Goal: Task Accomplishment & Management: Complete application form

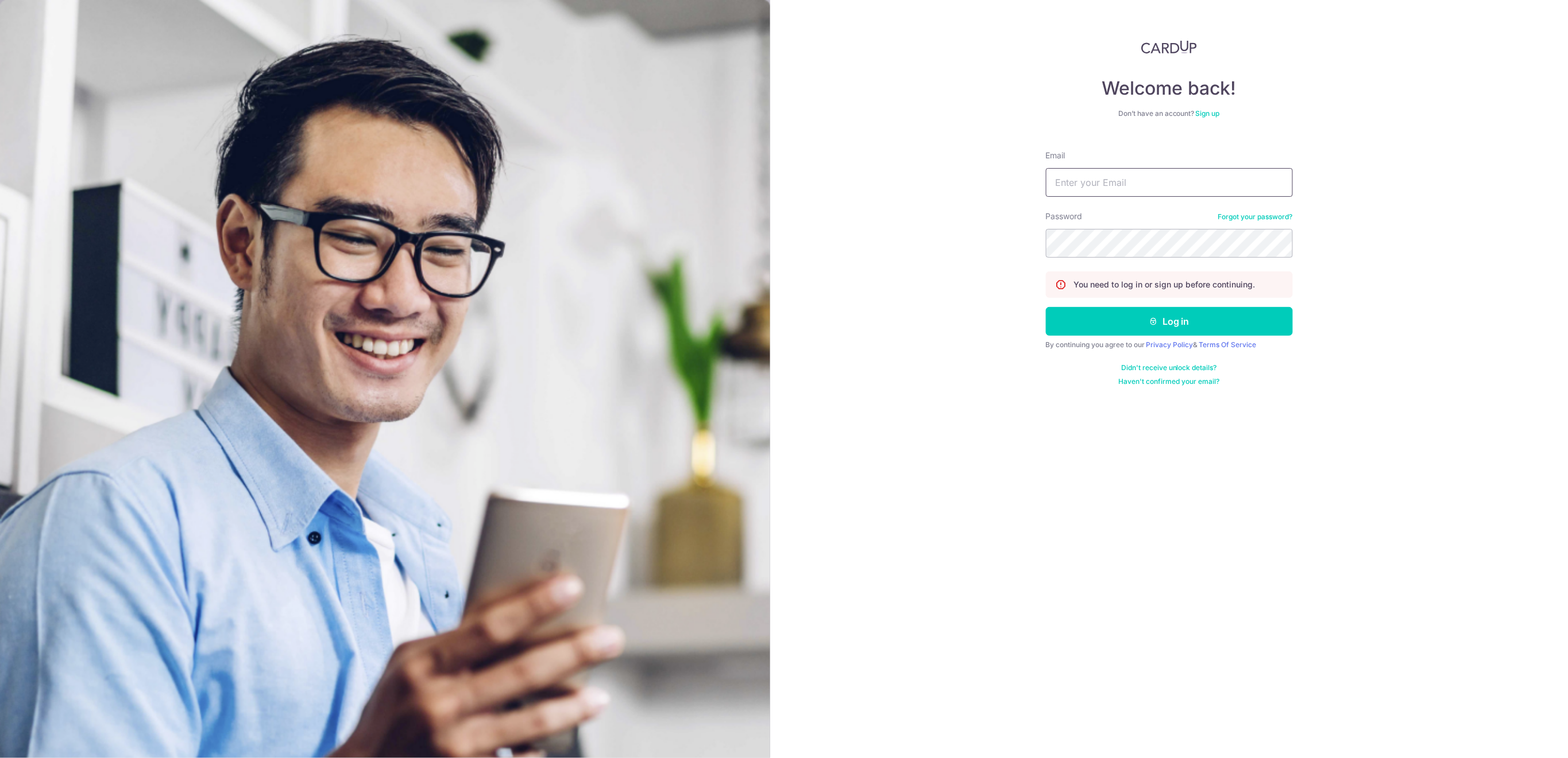
click at [1172, 181] on input "Email" at bounding box center [1169, 182] width 247 height 29
type input "[EMAIL_ADDRESS][DOMAIN_NAME]"
click at [1263, 324] on button "Log in" at bounding box center [1169, 321] width 247 height 29
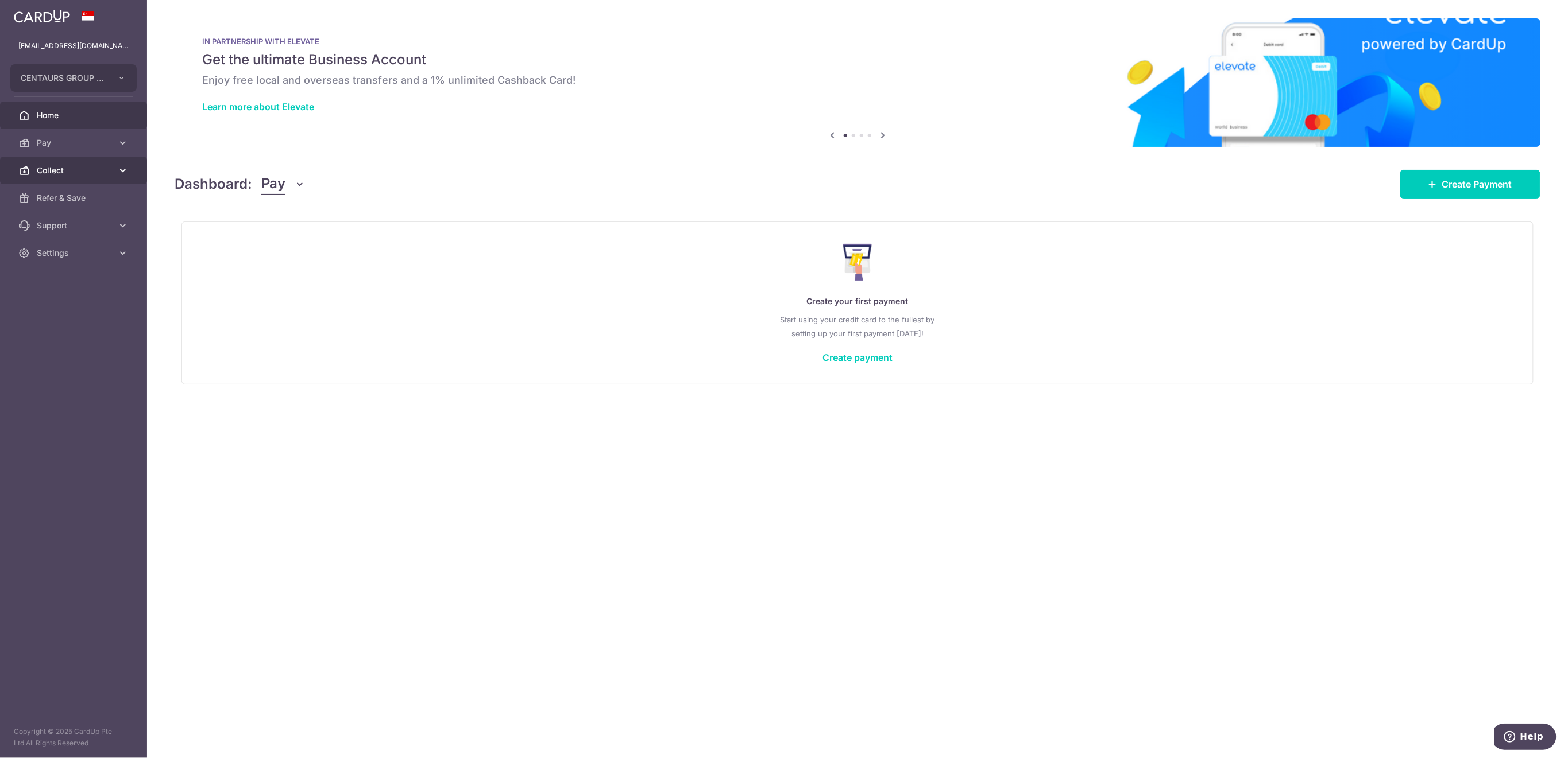
click at [49, 172] on span "Collect" at bounding box center [74, 170] width 76 height 12
click at [72, 253] on span "Payment Requests" at bounding box center [74, 253] width 76 height 12
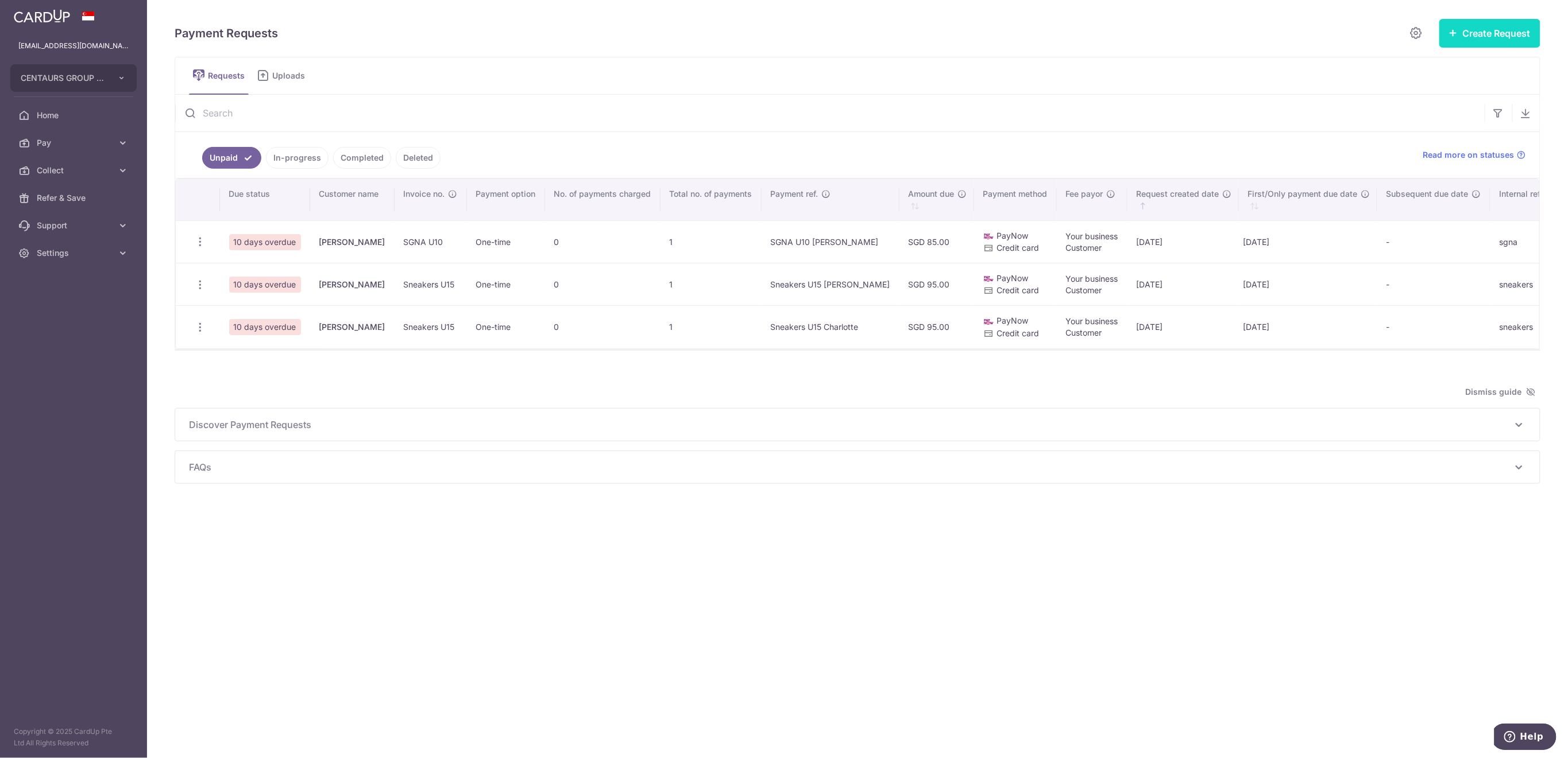
click at [1466, 36] on button "Create Request" at bounding box center [1490, 33] width 101 height 29
click at [1453, 68] on span "Single Request" at bounding box center [1471, 69] width 118 height 14
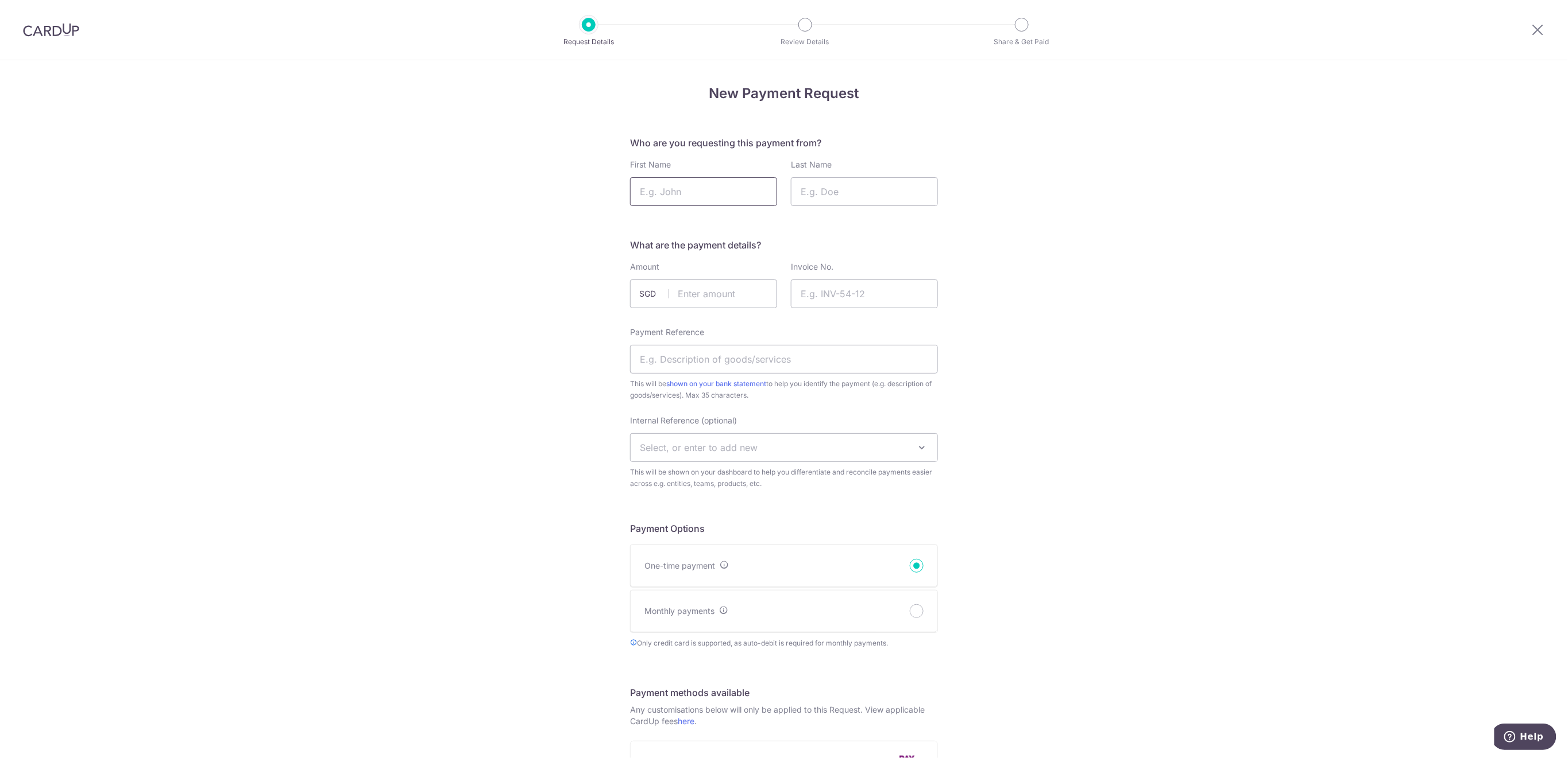
click at [748, 198] on input "First Name" at bounding box center [704, 192] width 147 height 29
type input "Yerhah"
click at [873, 184] on input "Last Name" at bounding box center [864, 192] width 147 height 29
type input "Park"
click at [738, 302] on input "text" at bounding box center [704, 294] width 147 height 29
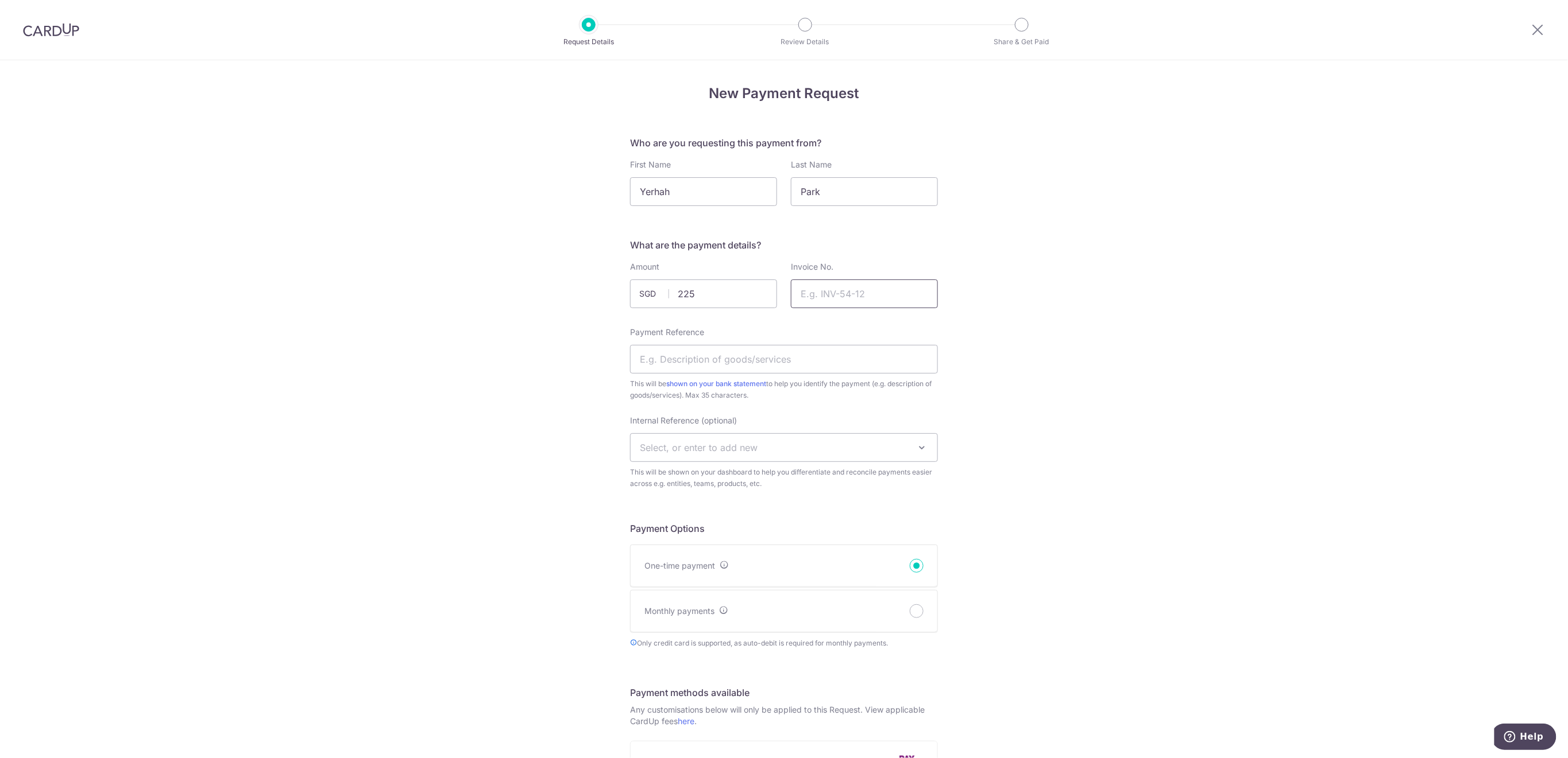
type input "225.00"
click at [863, 282] on input "Invoice No." at bounding box center [864, 294] width 147 height 29
type input "Netball Term 3 Kit"
click at [658, 364] on input "Payment Reference" at bounding box center [784, 359] width 308 height 29
type input "NEW - Netball T3 n Kit Yerhah"
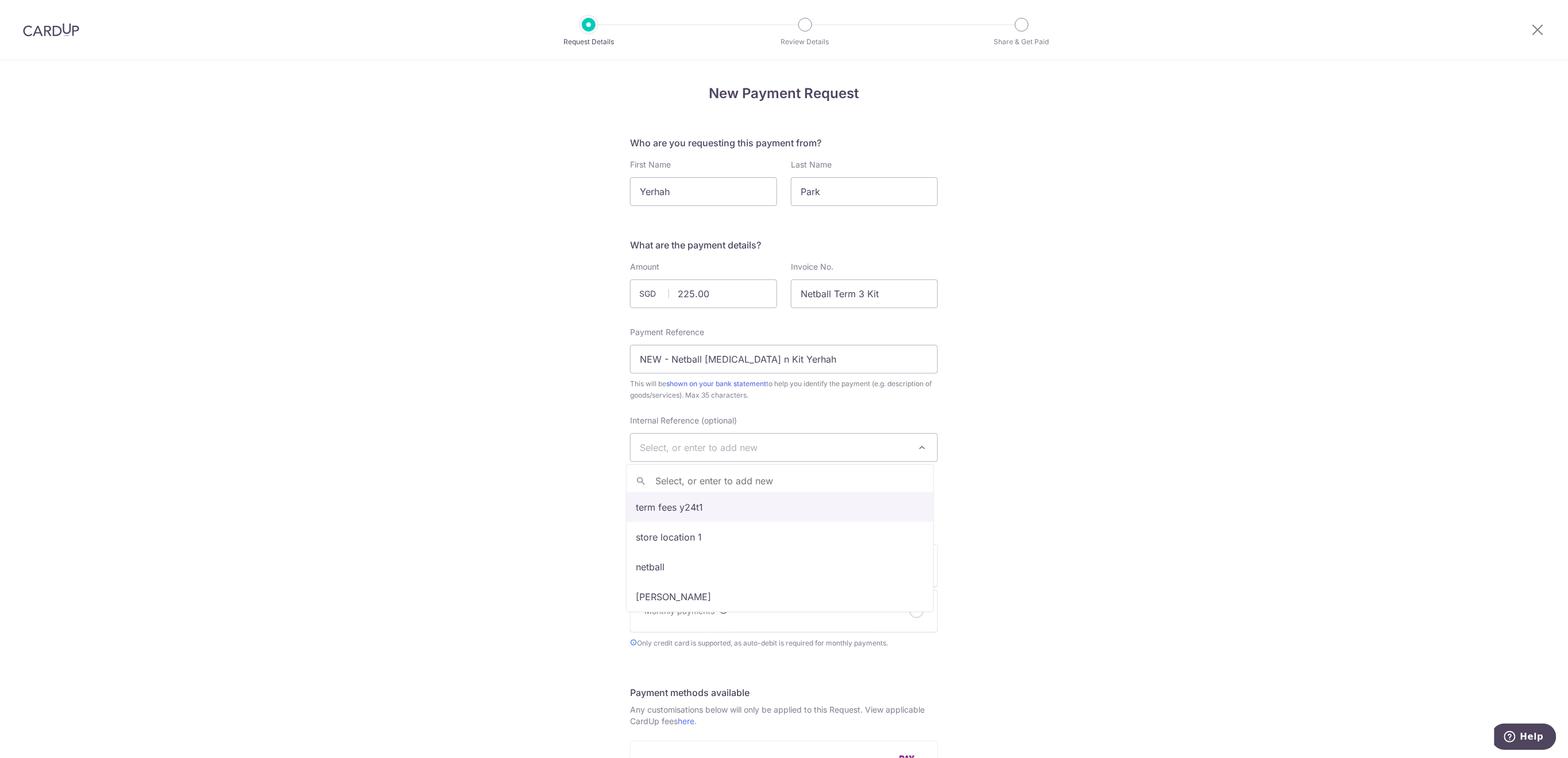
click at [767, 450] on span "Select, or enter to add new" at bounding box center [784, 447] width 307 height 27
type input "U10"
select select "u10"
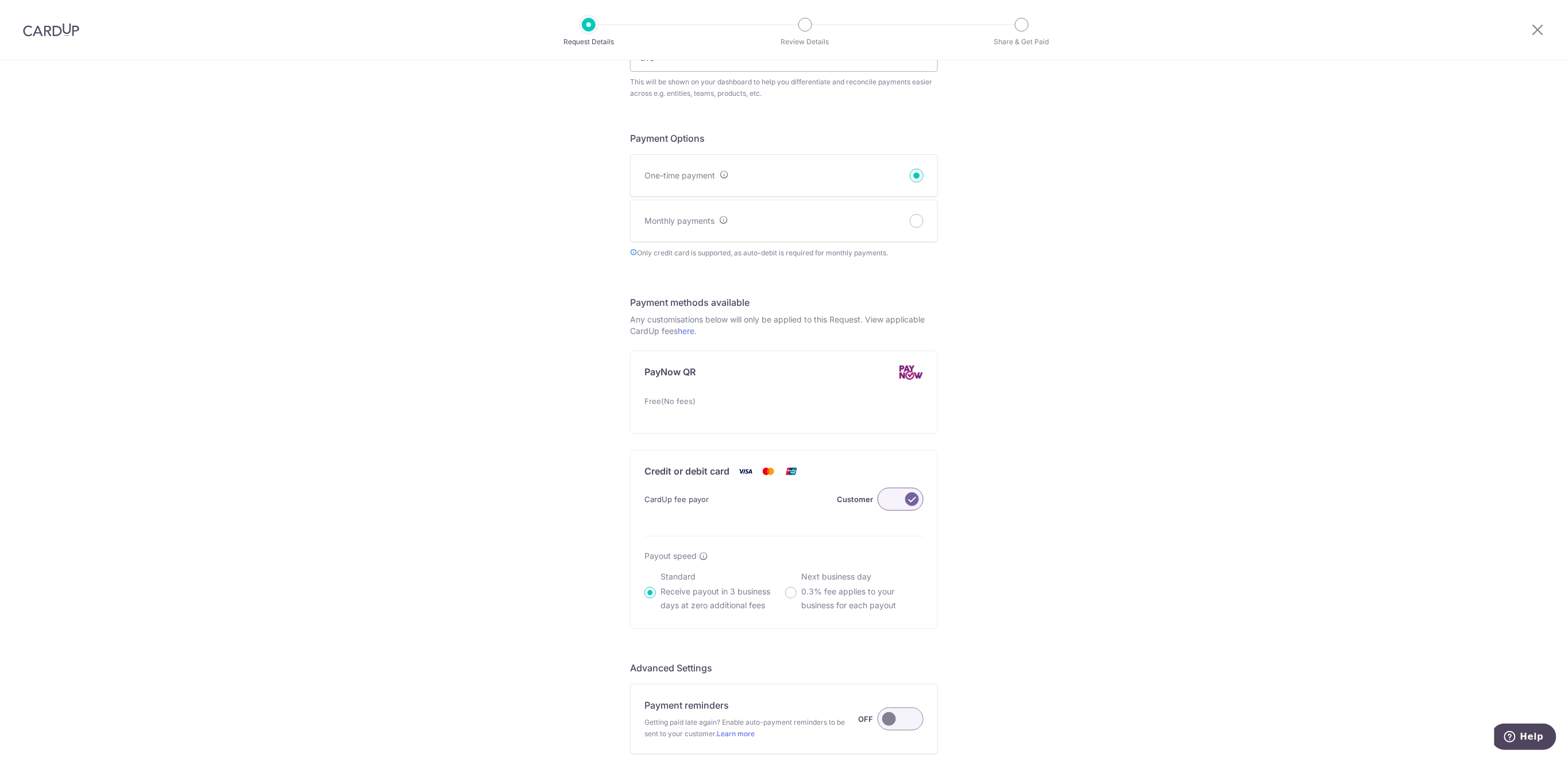
scroll to position [538, 0]
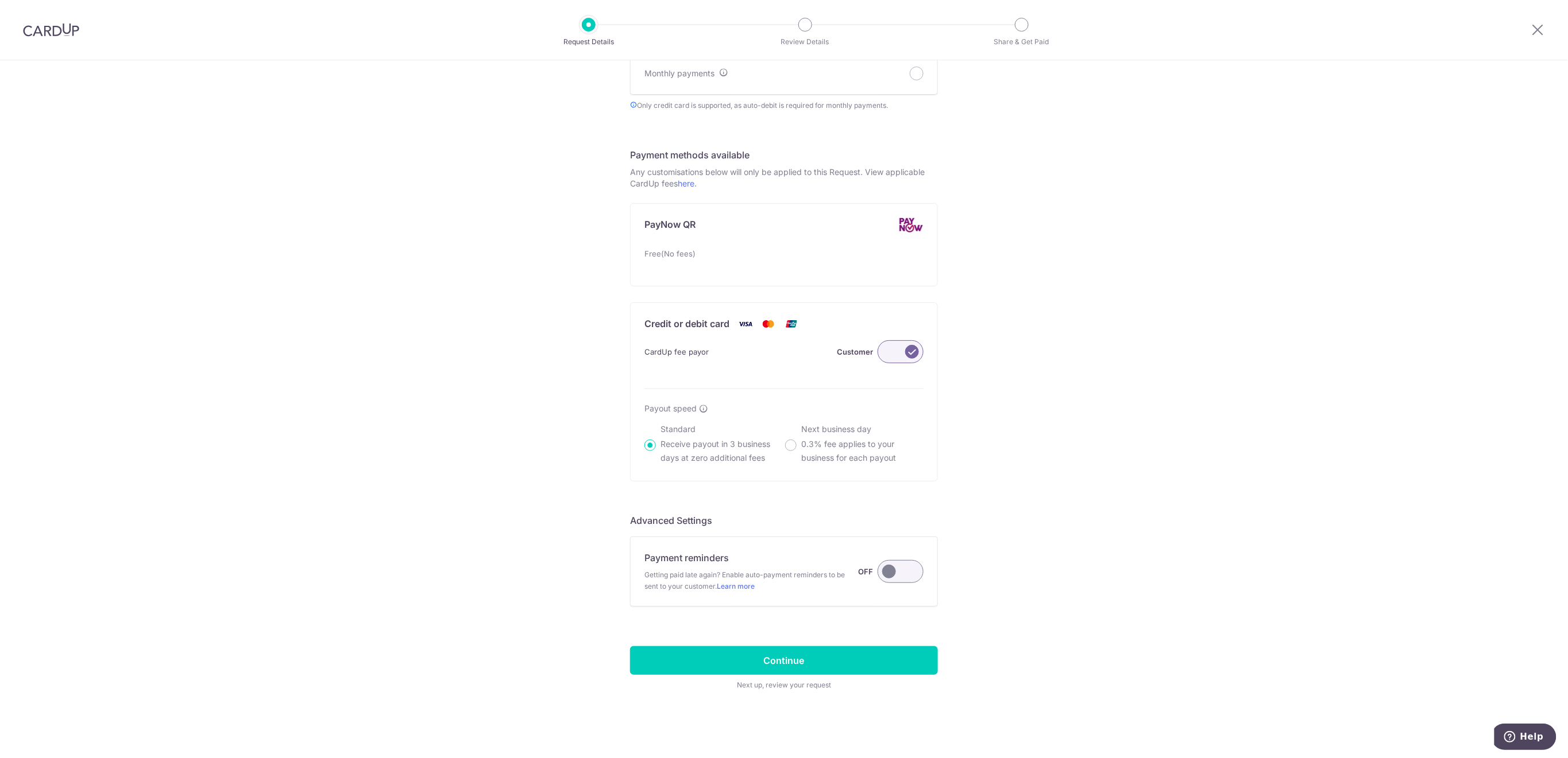
click at [897, 568] on label at bounding box center [900, 572] width 46 height 23
click at [0, 0] on input "Payment reminders Getting paid late again? Enable auto-payment reminders to be …" at bounding box center [0, 0] width 0 height 0
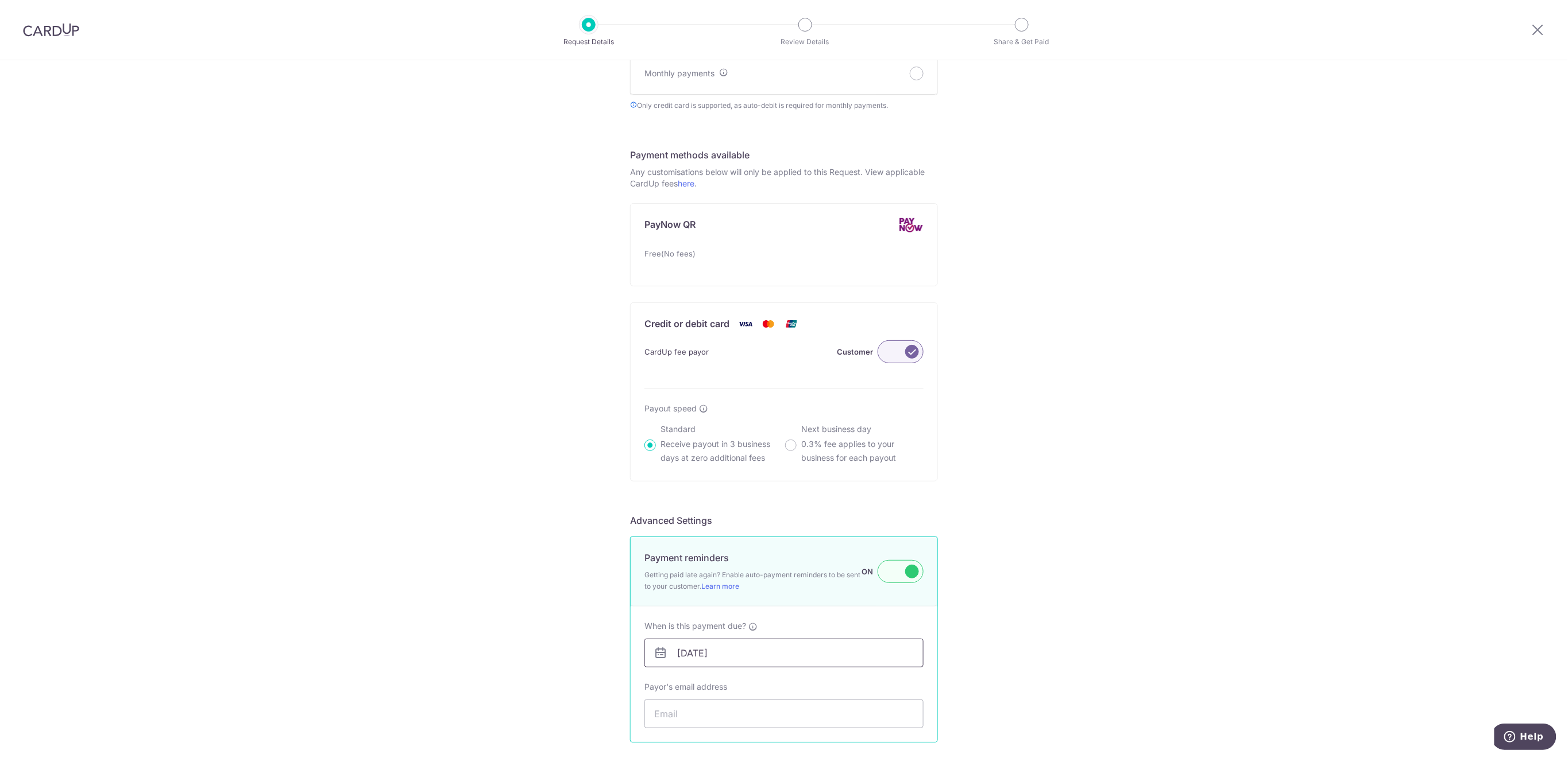
click at [828, 652] on input "[DATE]" at bounding box center [784, 653] width 279 height 29
click at [736, 572] on link "17" at bounding box center [733, 576] width 18 height 18
type input "[DATE]"
click at [790, 708] on input "Payor's email address" at bounding box center [784, 714] width 279 height 29
click at [676, 714] on input "Payor's email address" at bounding box center [784, 714] width 279 height 29
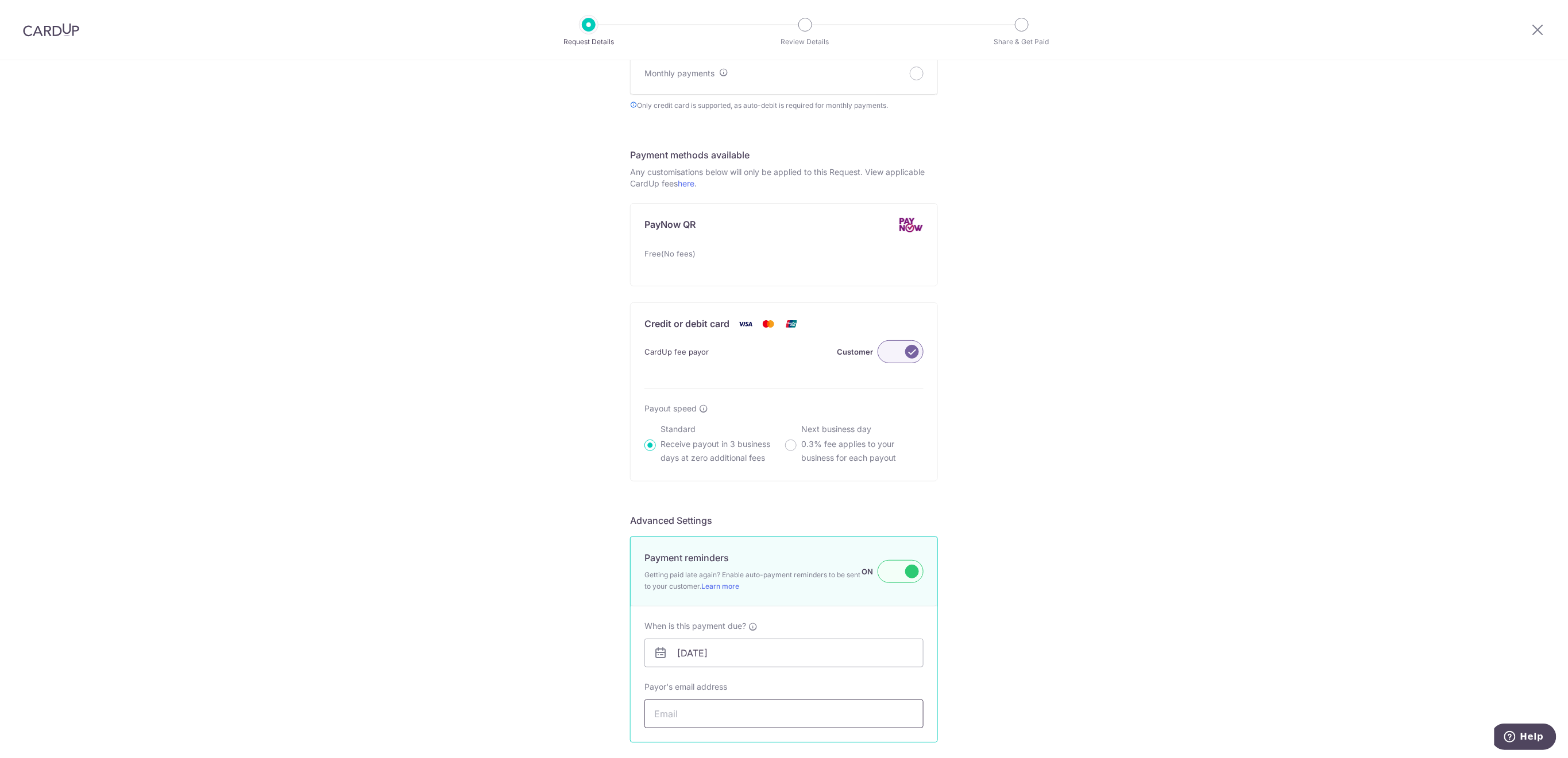
paste input "haeyeonee@gmail.com"
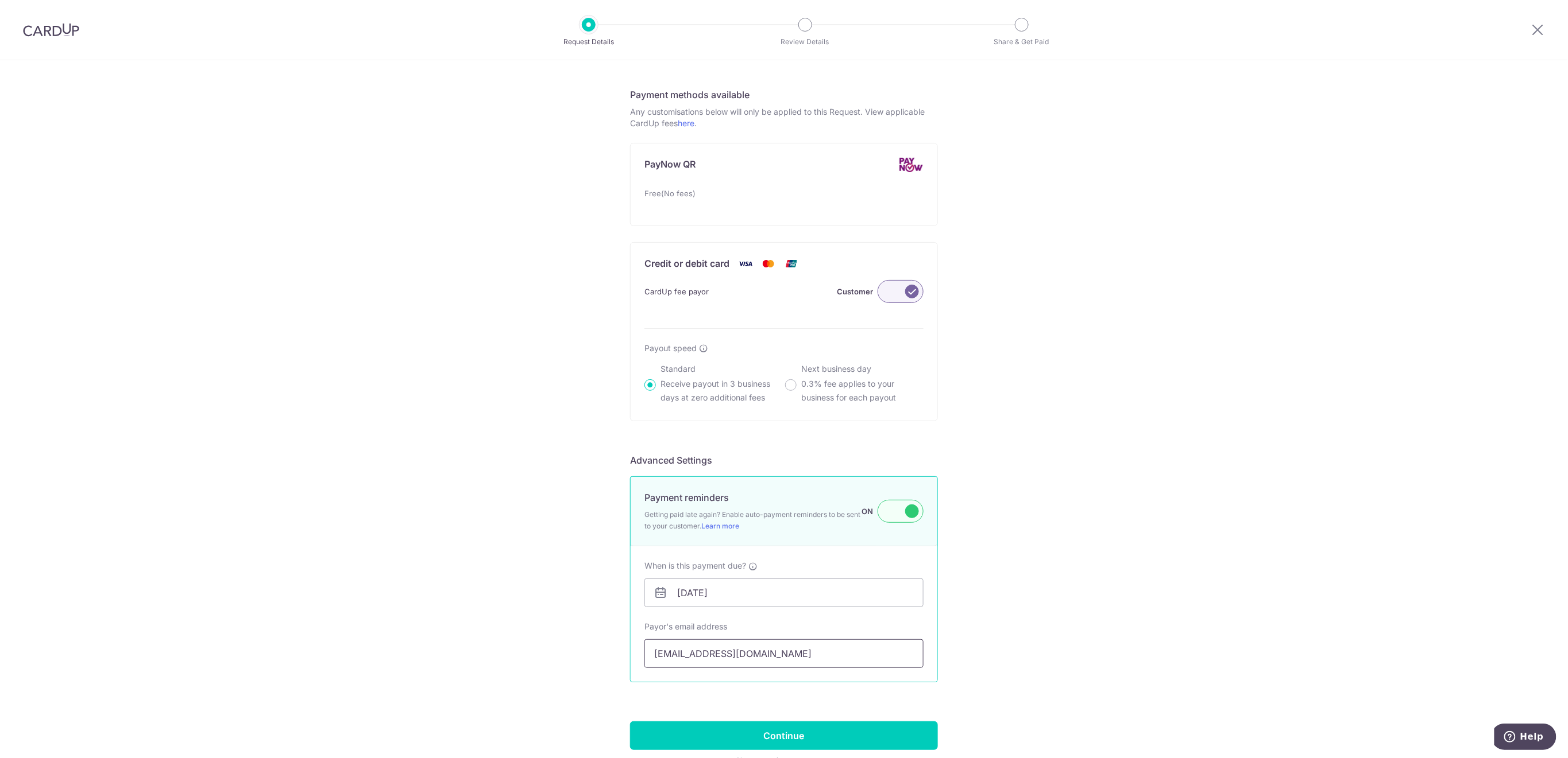
scroll to position [674, 0]
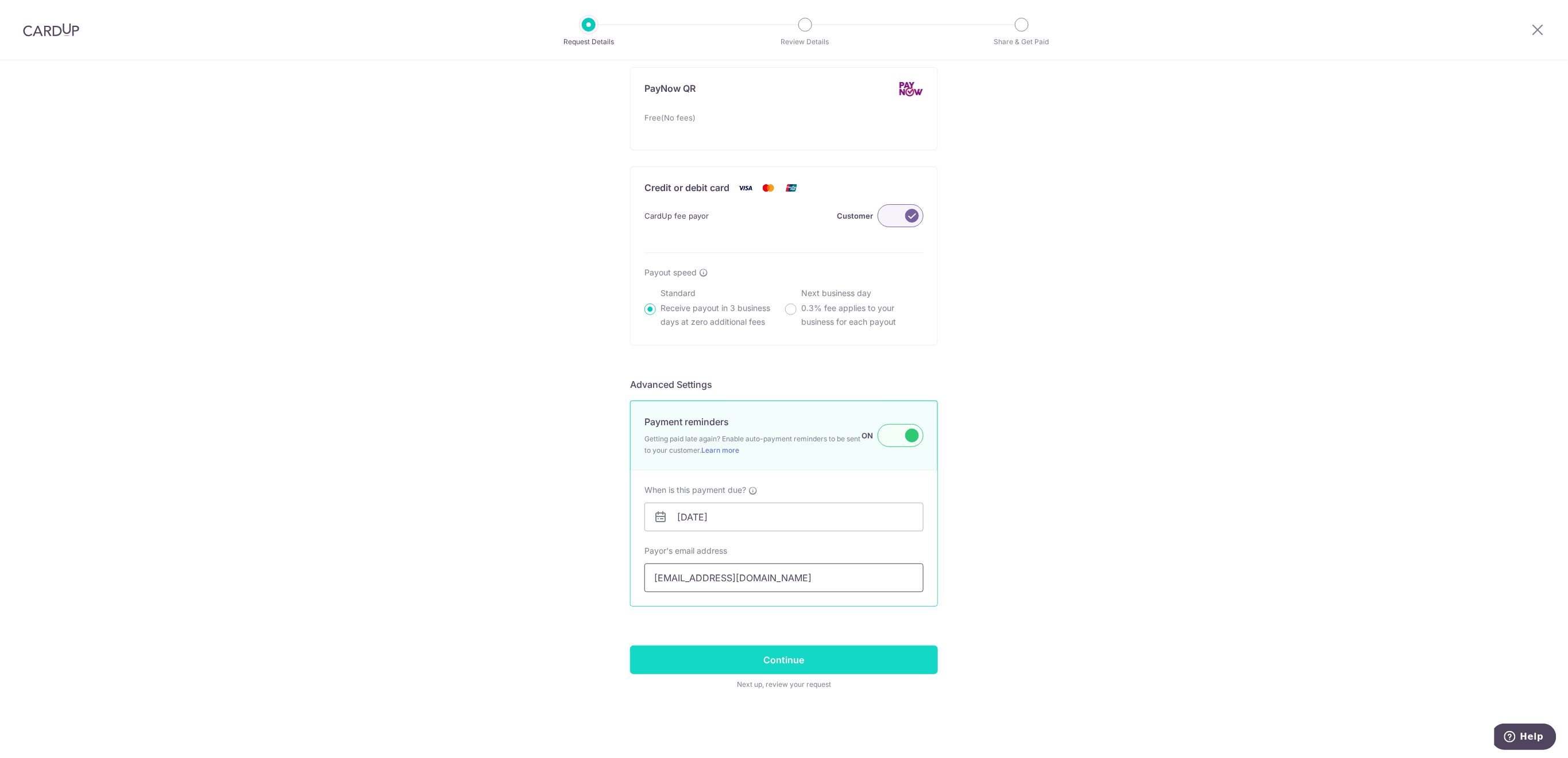
type input "haeyeonee@gmail.com"
click at [900, 658] on input "Continue" at bounding box center [784, 660] width 308 height 29
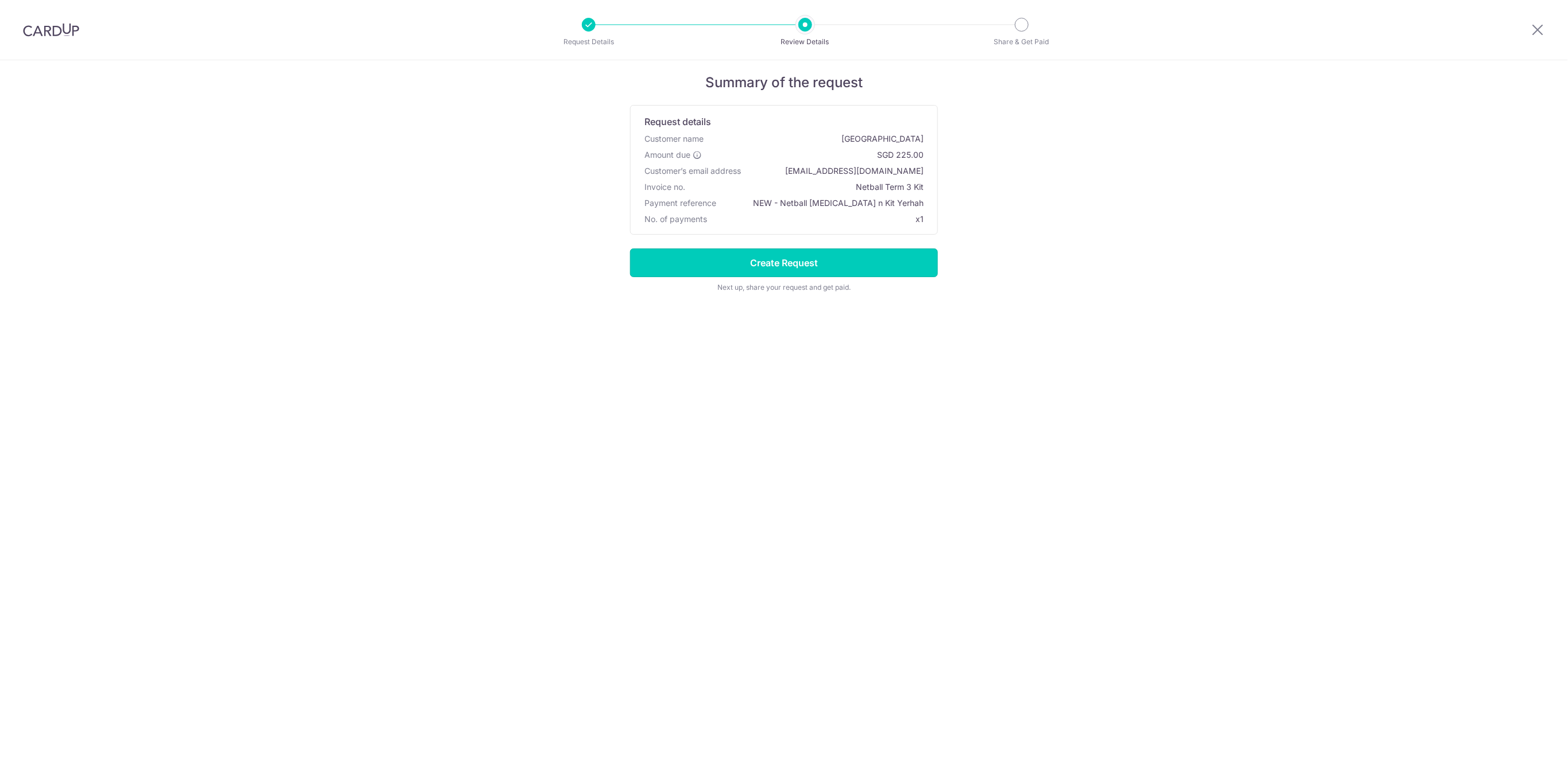
click at [858, 254] on input "Create Request" at bounding box center [784, 263] width 308 height 29
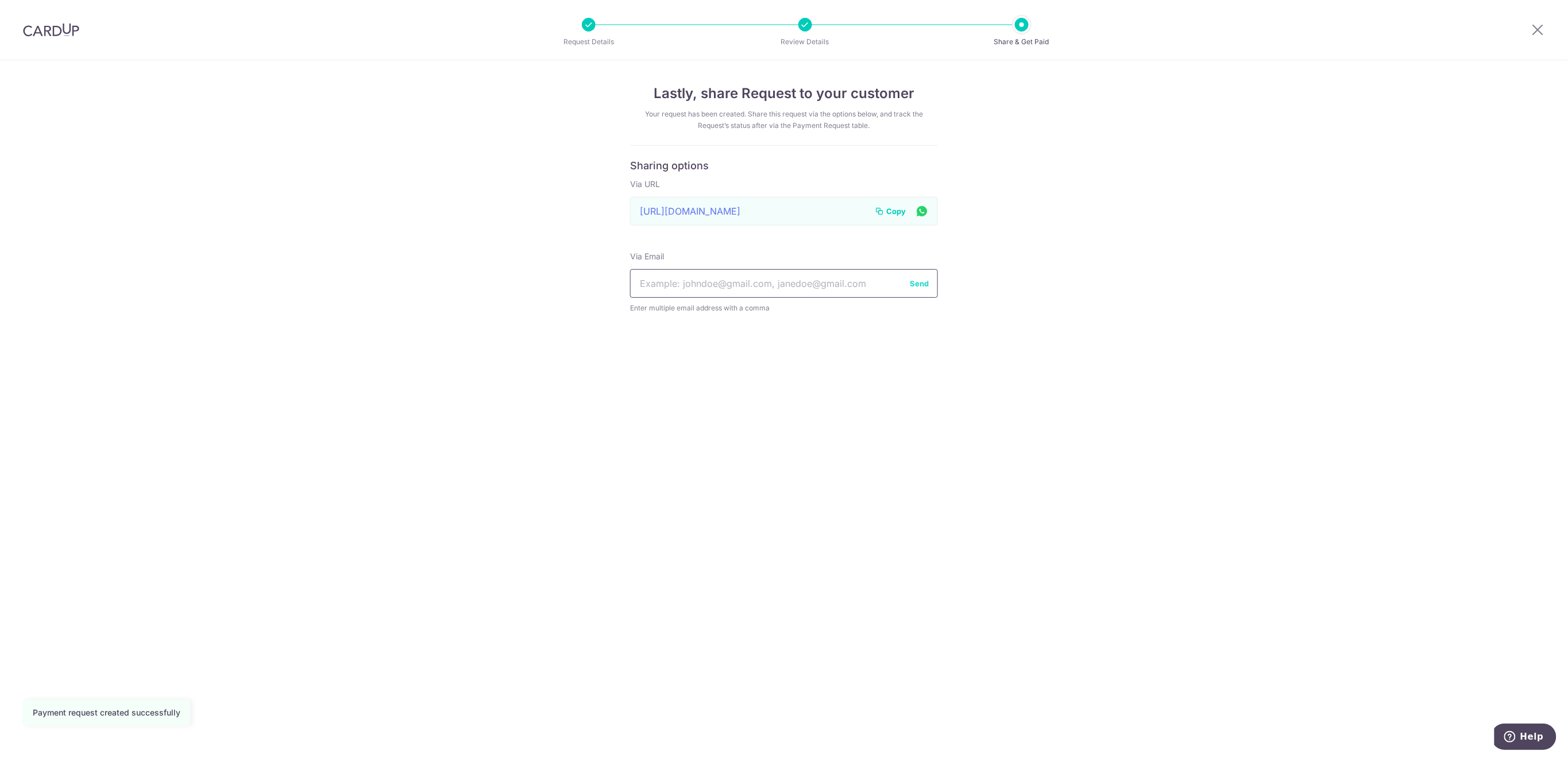
click at [754, 282] on input "text" at bounding box center [784, 283] width 308 height 29
paste input "[EMAIL_ADDRESS][DOMAIN_NAME]"
type input "[EMAIL_ADDRESS][DOMAIN_NAME]"
click at [917, 281] on button "Send" at bounding box center [919, 283] width 19 height 12
click at [1533, 33] on icon at bounding box center [1538, 30] width 14 height 15
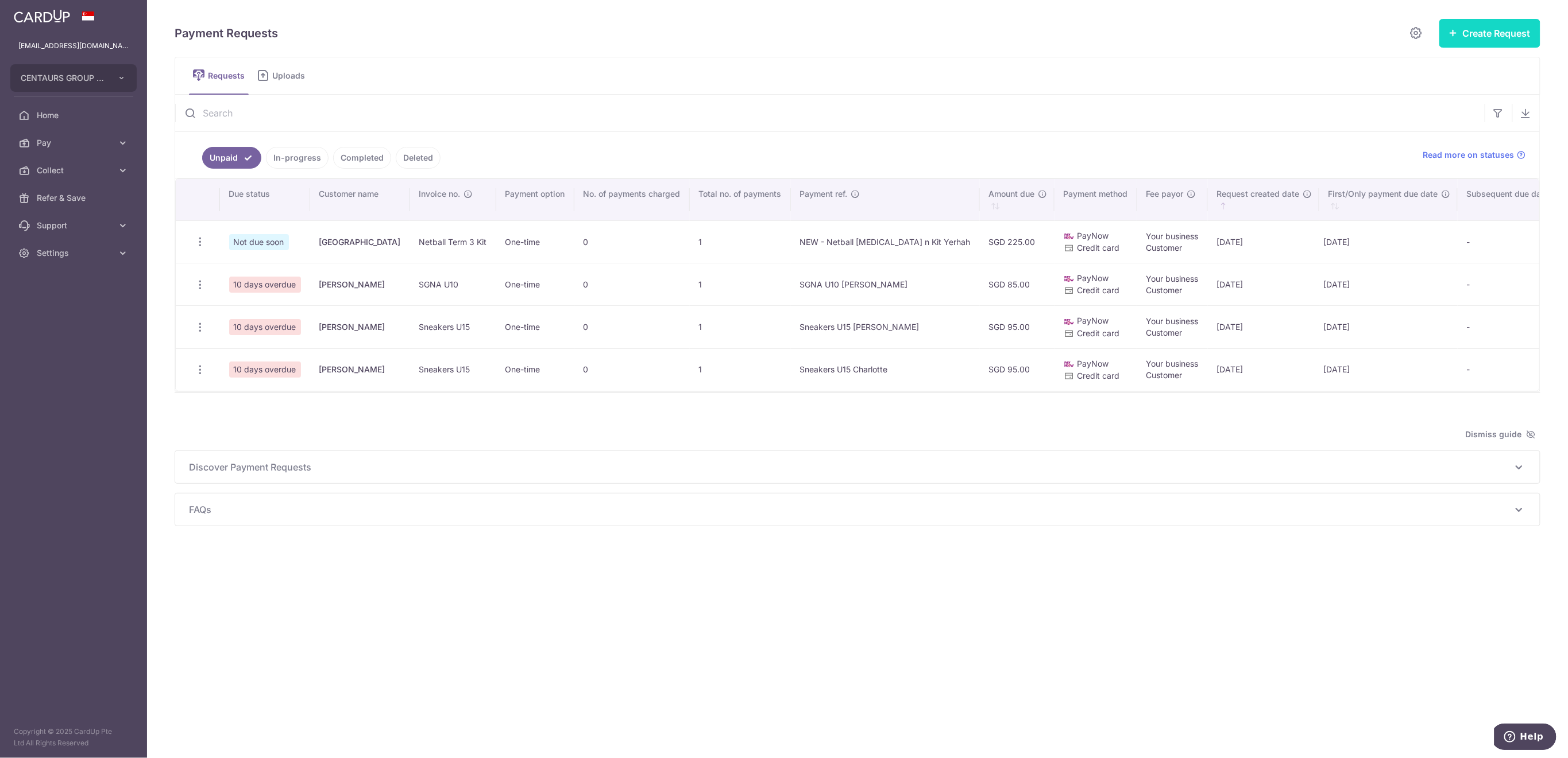
click at [1489, 33] on button "Create Request" at bounding box center [1490, 33] width 101 height 29
click at [1450, 67] on span "Single Request" at bounding box center [1471, 69] width 118 height 14
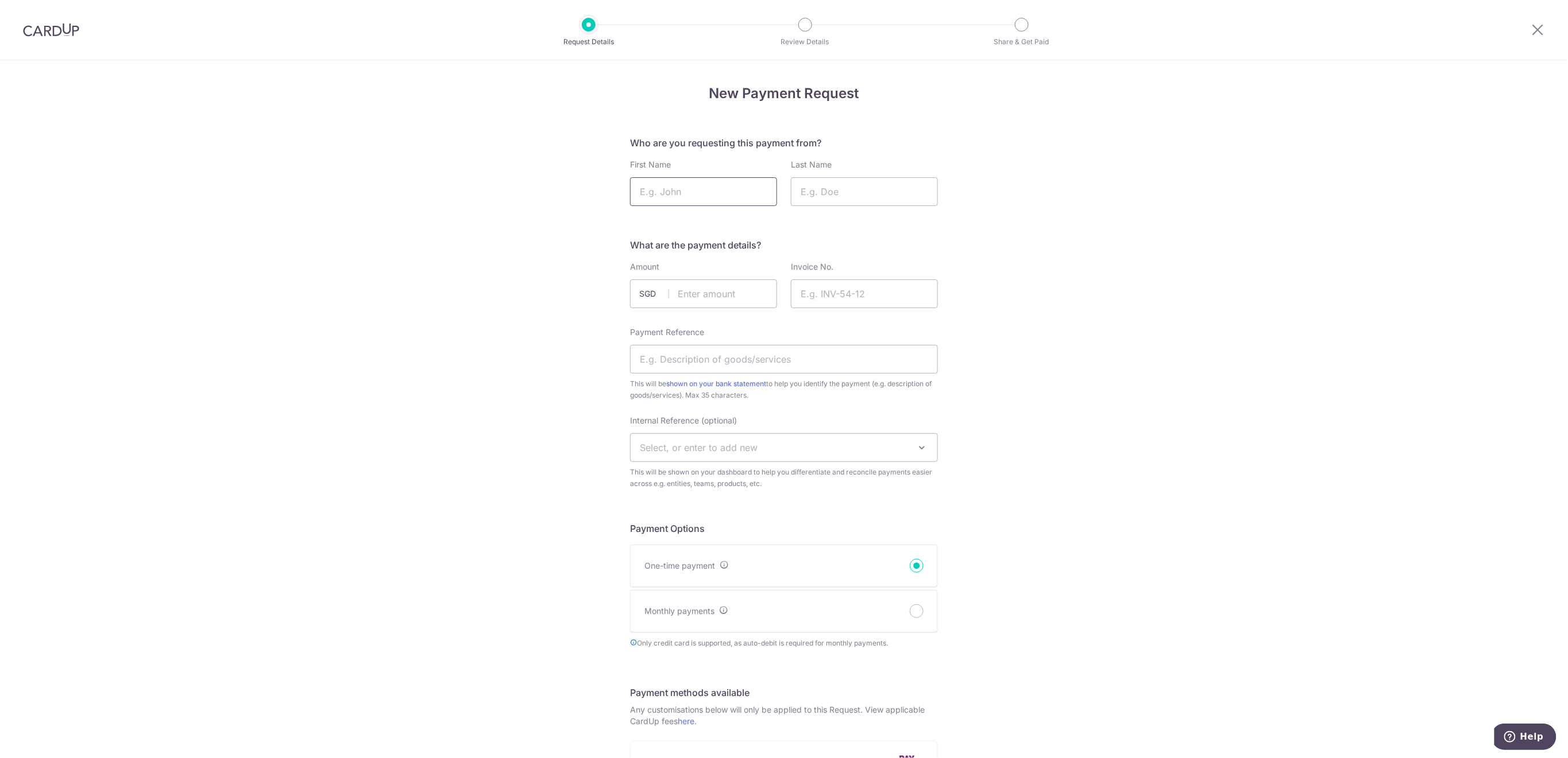
click at [729, 193] on input "First Name" at bounding box center [704, 192] width 147 height 29
type input "Bella"
click at [852, 187] on input "Last Name" at bounding box center [864, 192] width 147 height 29
click at [885, 190] on input "Last Name" at bounding box center [864, 192] width 147 height 29
type input "van der Meulen"
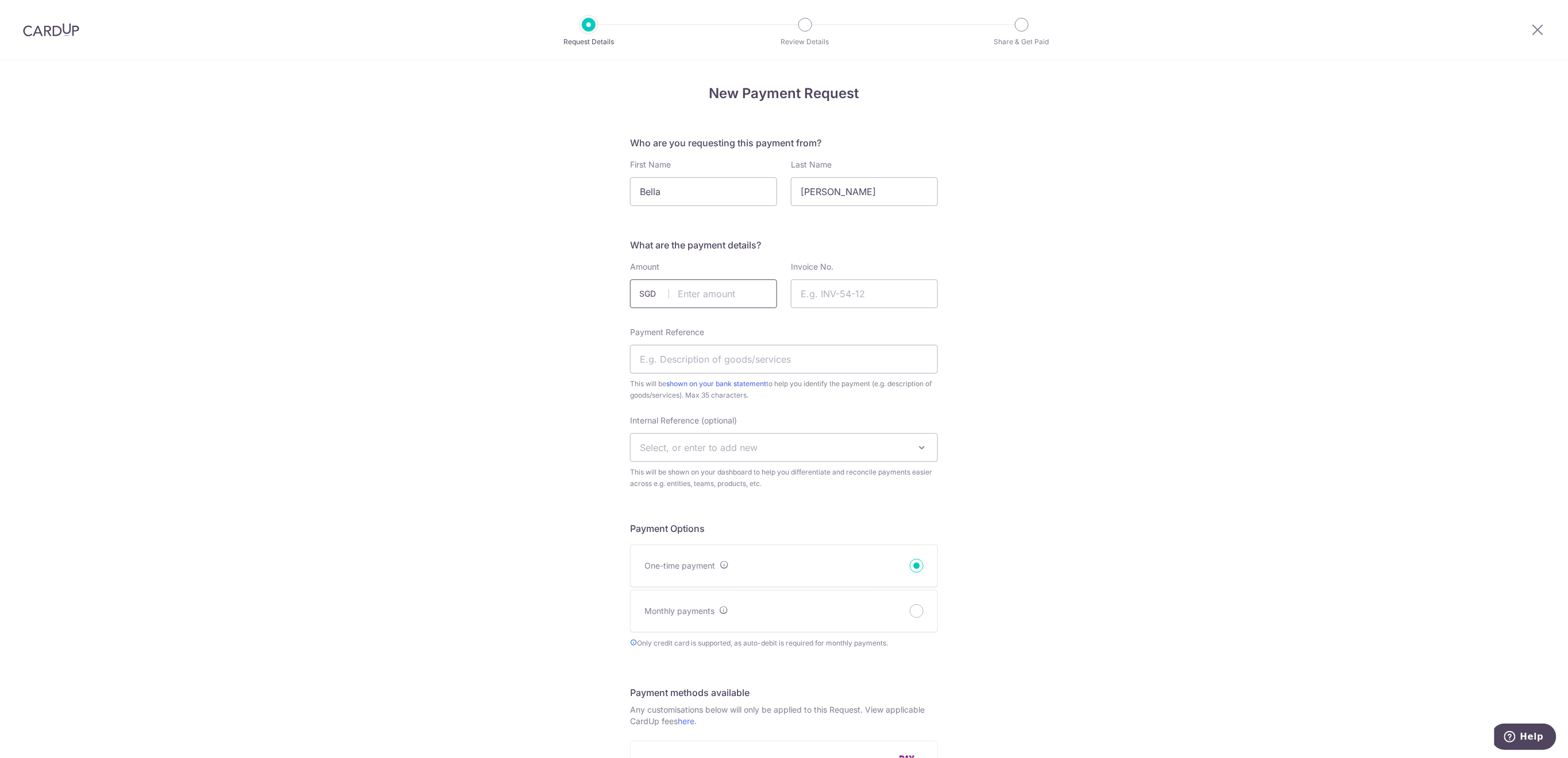
click at [722, 299] on input "text" at bounding box center [704, 294] width 147 height 29
type input "120.00"
click at [856, 293] on input "Invoice No." at bounding box center [864, 294] width 147 height 29
type input "Netball Term 3"
click at [824, 349] on input "Payment Reference" at bounding box center [784, 359] width 308 height 29
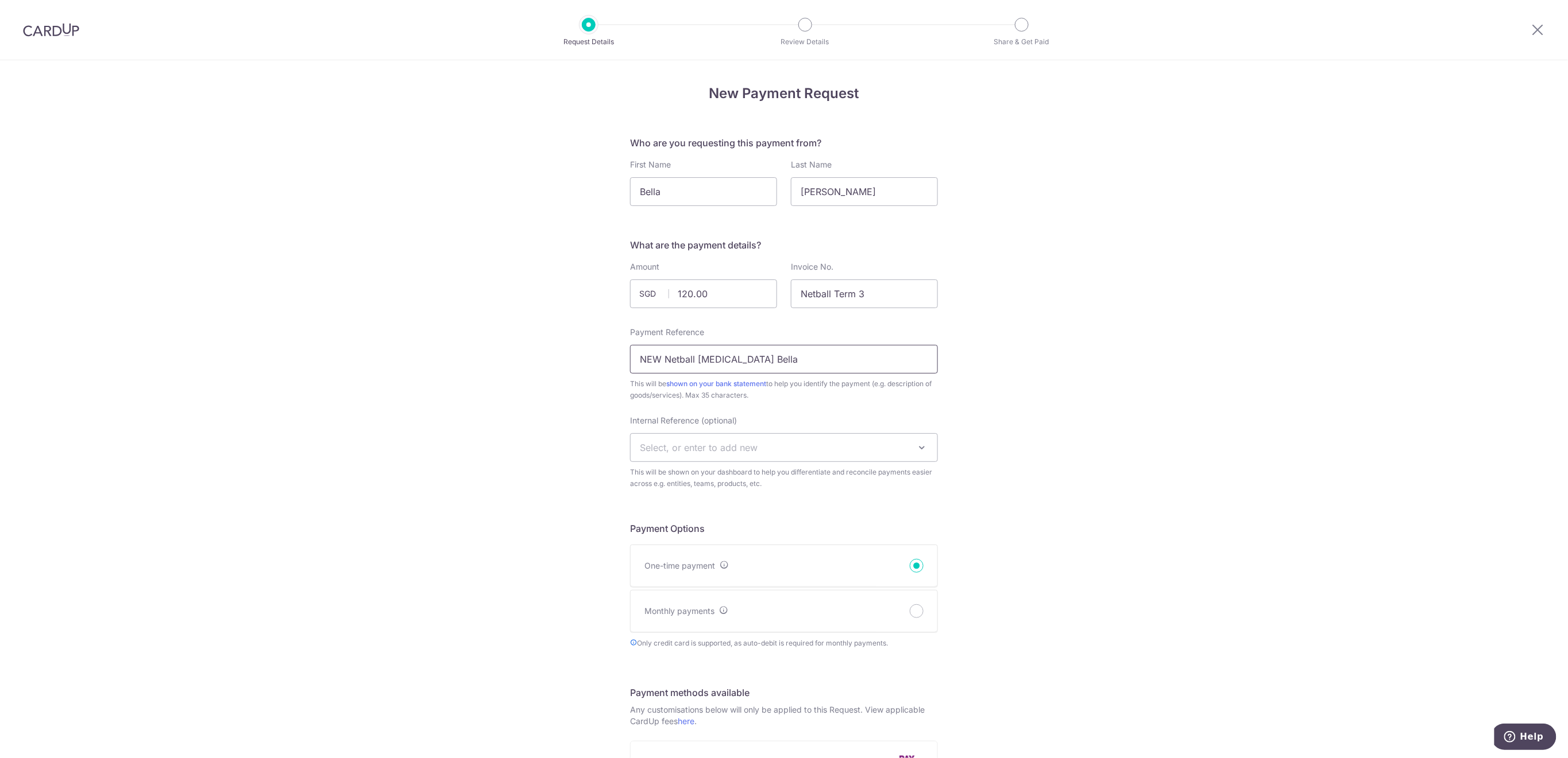
type input "NEW Netball [MEDICAL_DATA] Bella"
click at [799, 446] on span "Select, or enter to add new" at bounding box center [784, 447] width 307 height 27
type input "U16"
select select "u16"
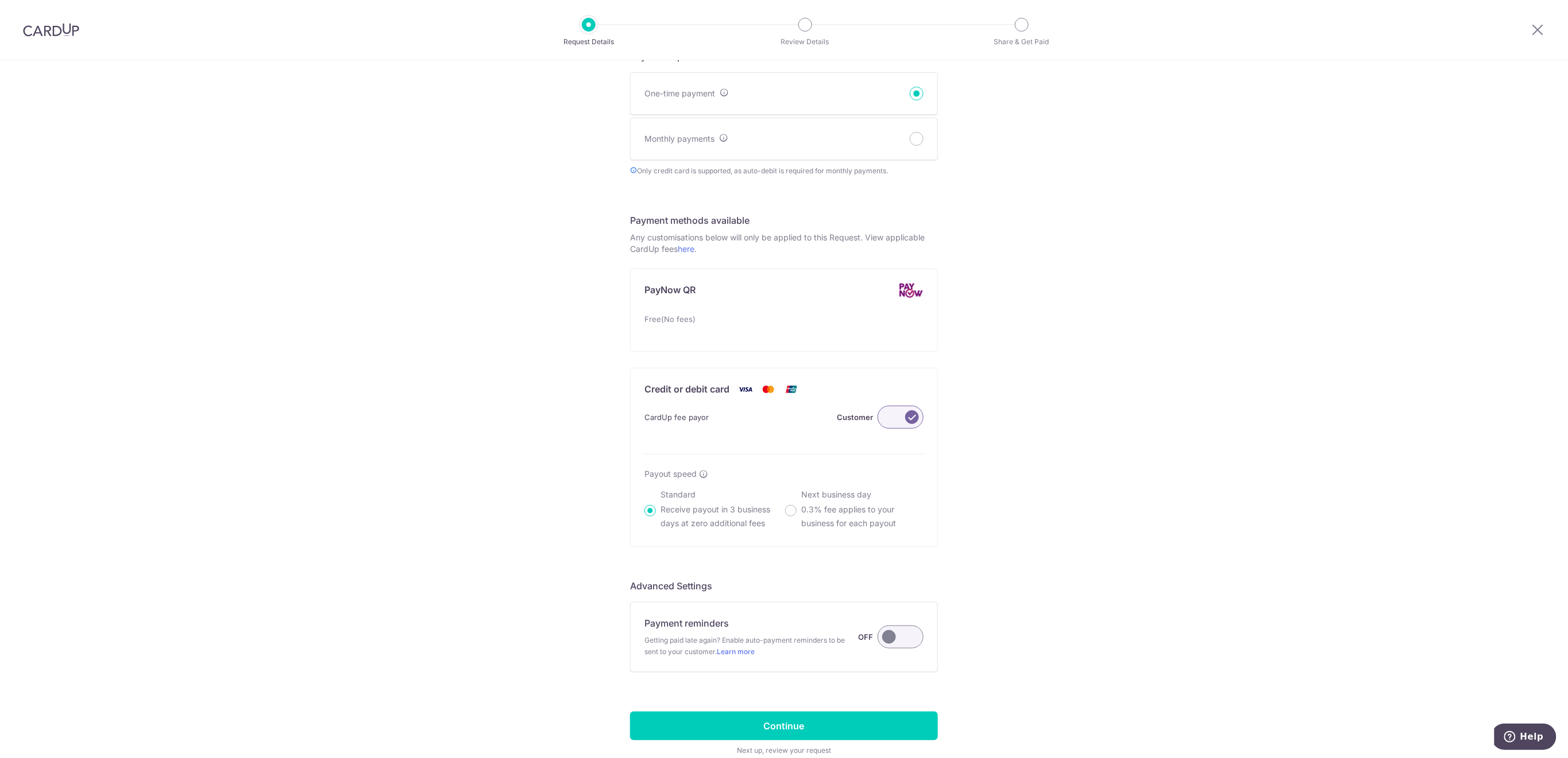
scroll to position [538, 0]
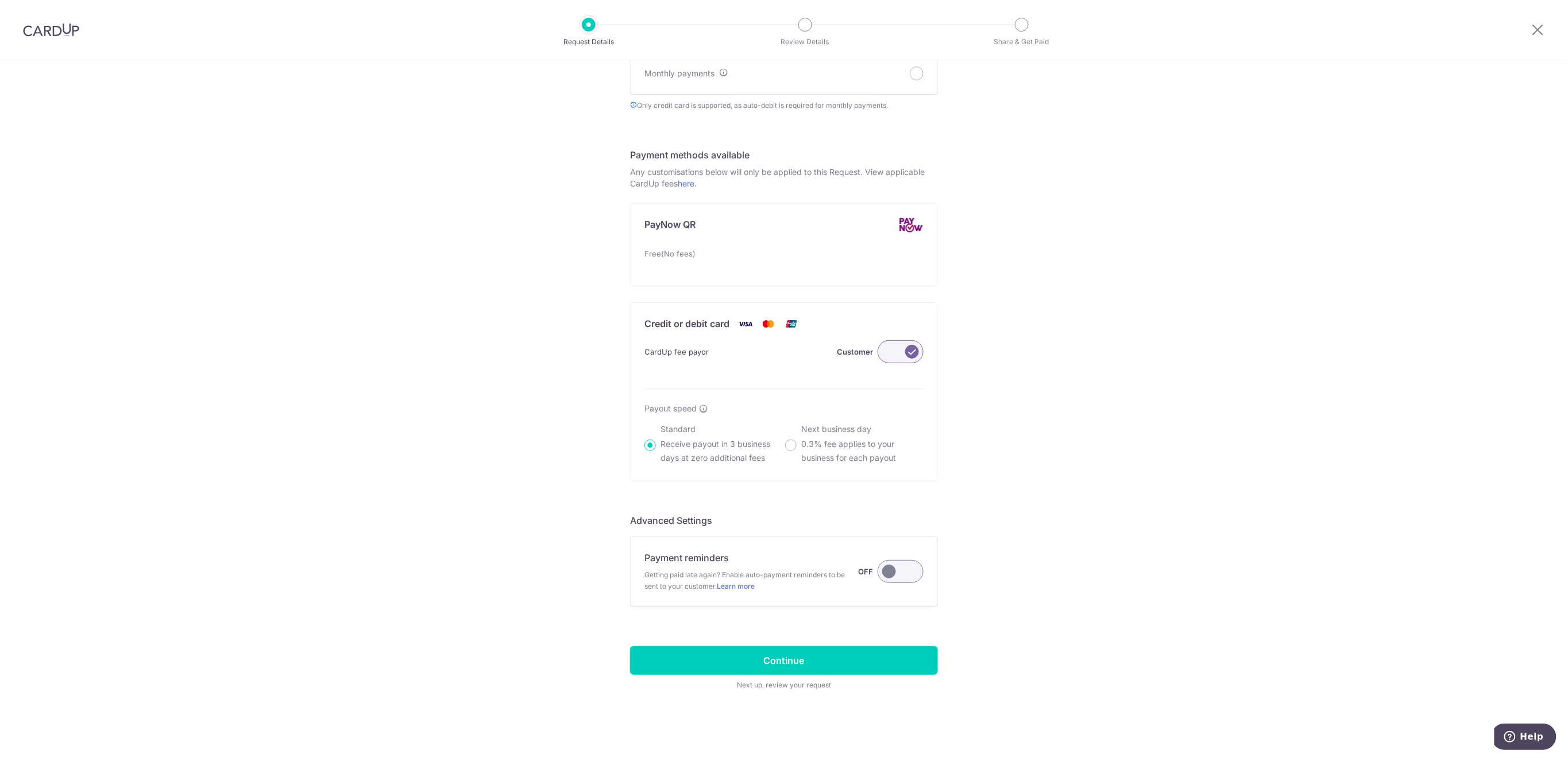
click at [891, 570] on label at bounding box center [900, 572] width 46 height 23
click at [0, 0] on input "Payment reminders Getting paid late again? Enable auto-payment reminders to be …" at bounding box center [0, 0] width 0 height 0
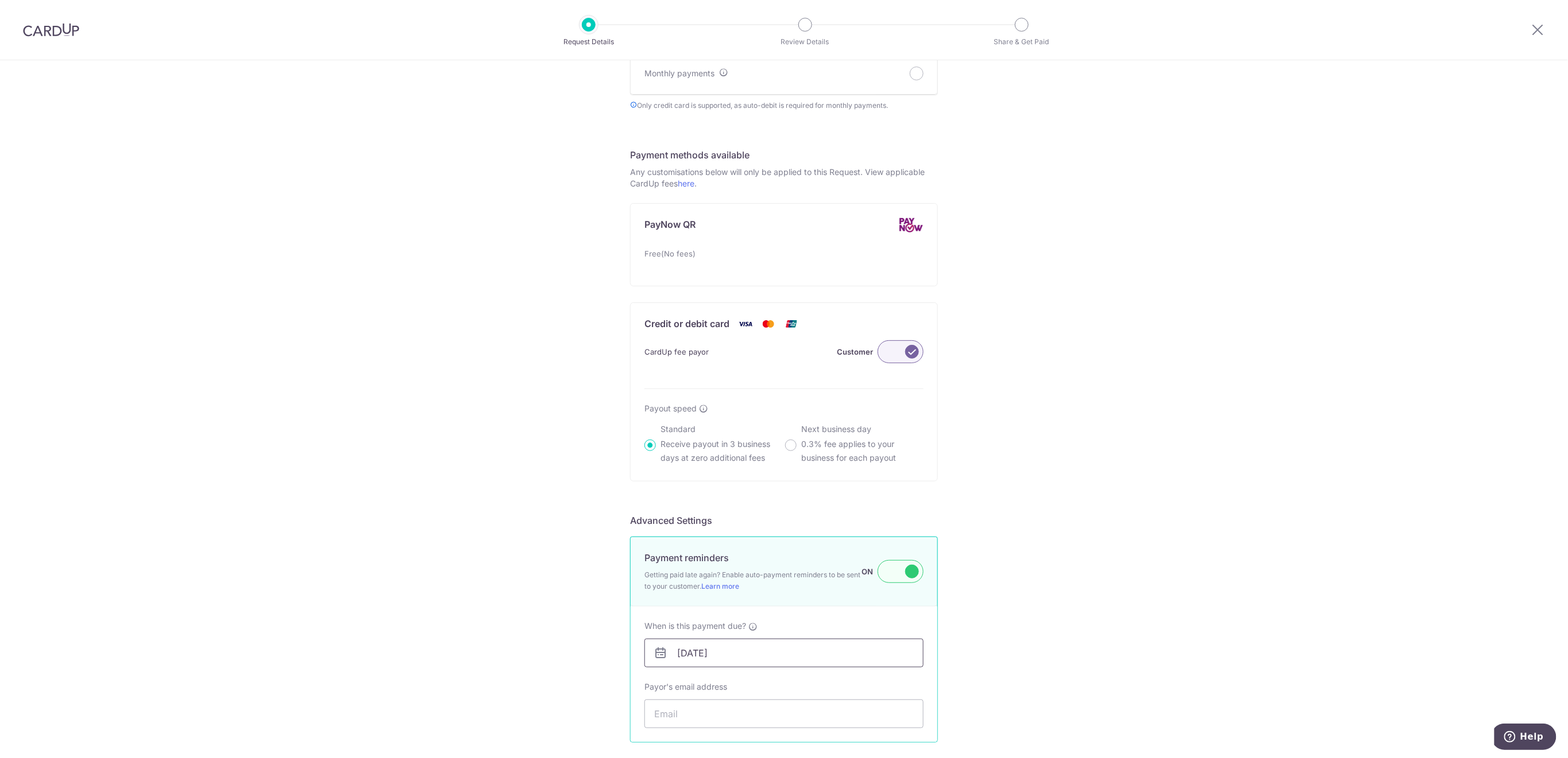
click at [869, 653] on input "[DATE]" at bounding box center [784, 653] width 279 height 29
click at [736, 579] on link "17" at bounding box center [733, 576] width 18 height 18
type input "[DATE]"
click at [761, 714] on input "Payor's email address" at bounding box center [784, 714] width 279 height 29
click at [715, 712] on input "Payor's email address" at bounding box center [784, 714] width 279 height 29
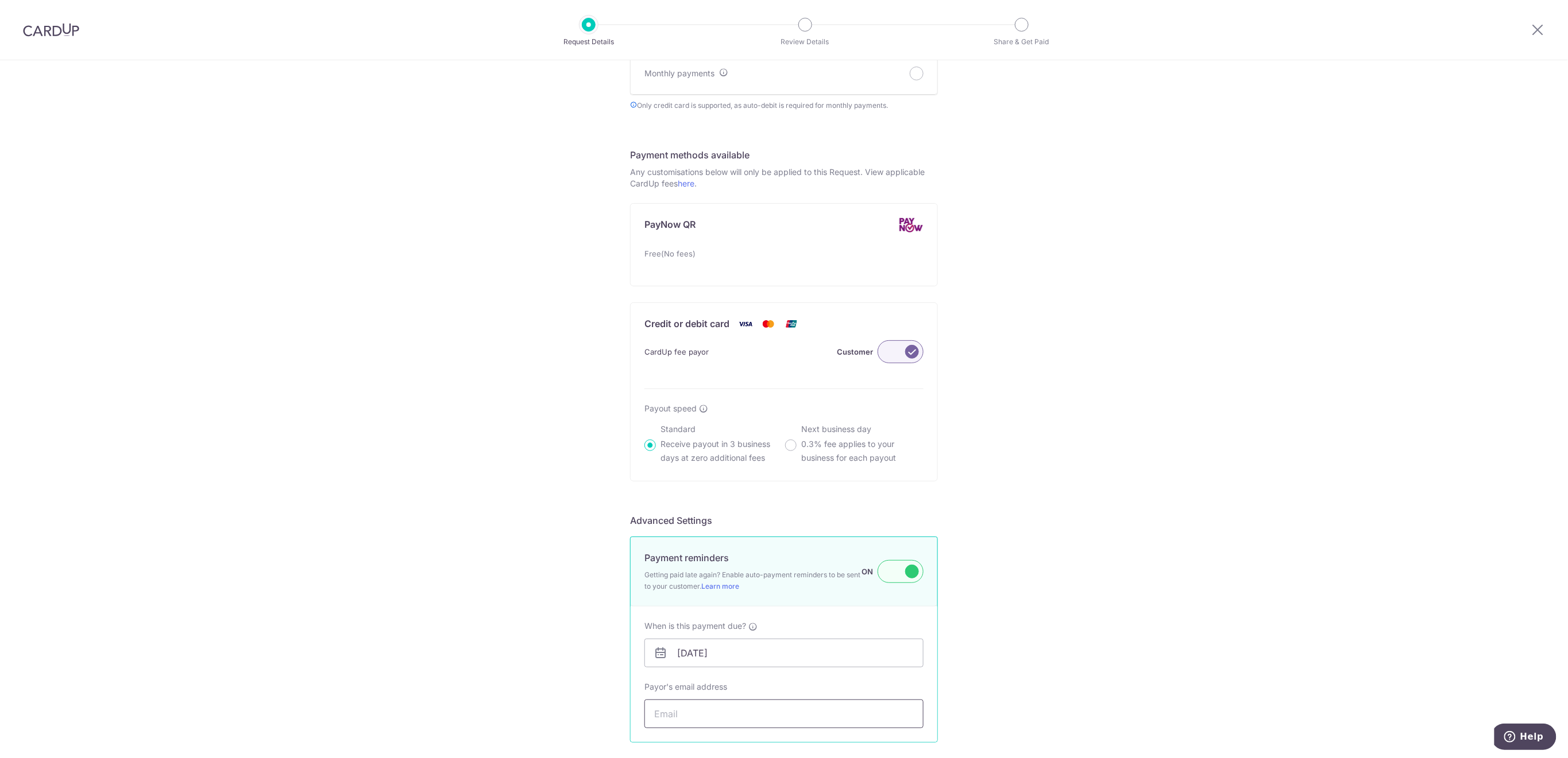
paste input "[EMAIL_ADDRESS][DOMAIN_NAME]"
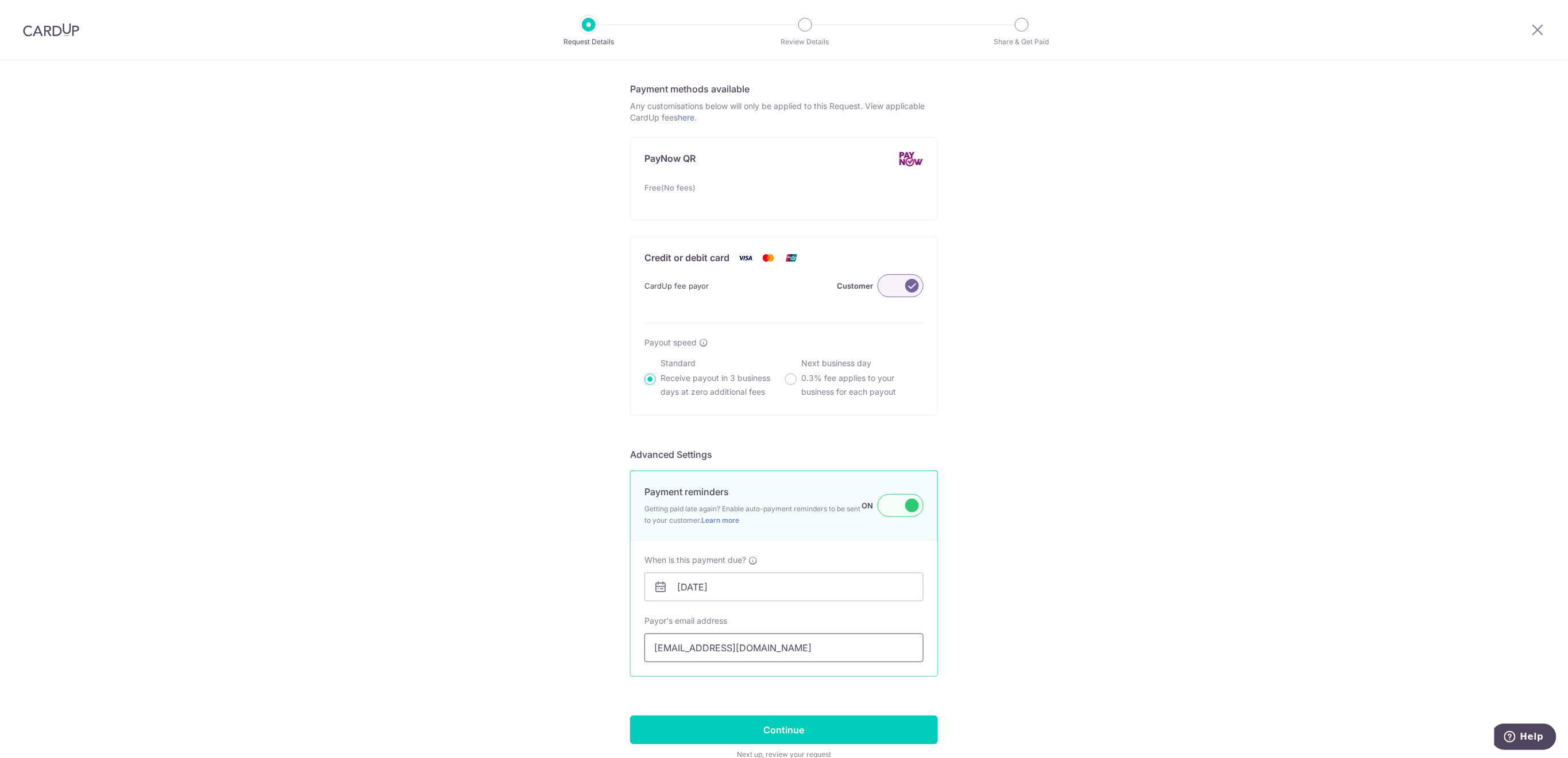
scroll to position [674, 0]
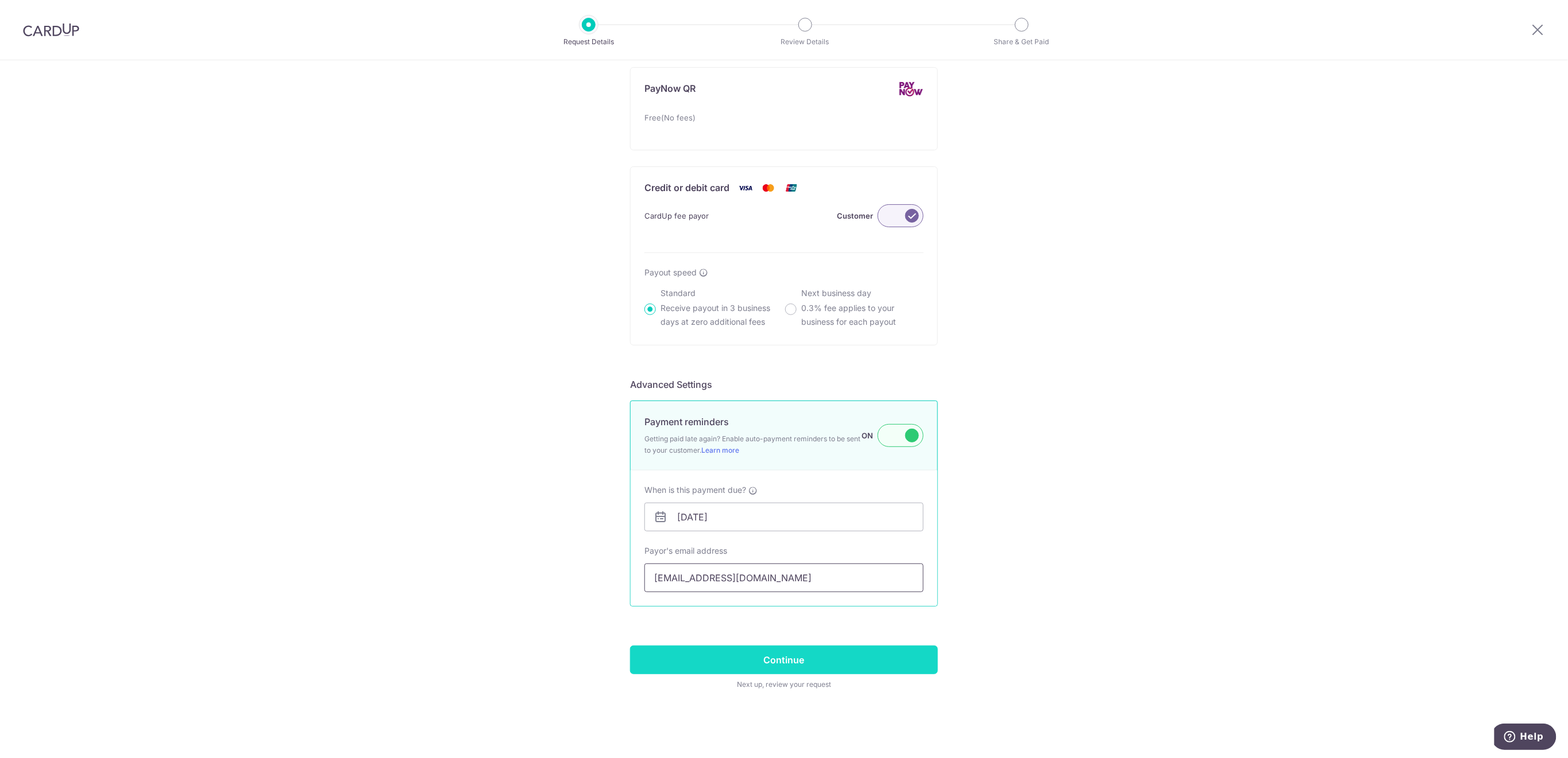
type input "[EMAIL_ADDRESS][DOMAIN_NAME]"
click at [897, 665] on input "Continue" at bounding box center [784, 660] width 308 height 29
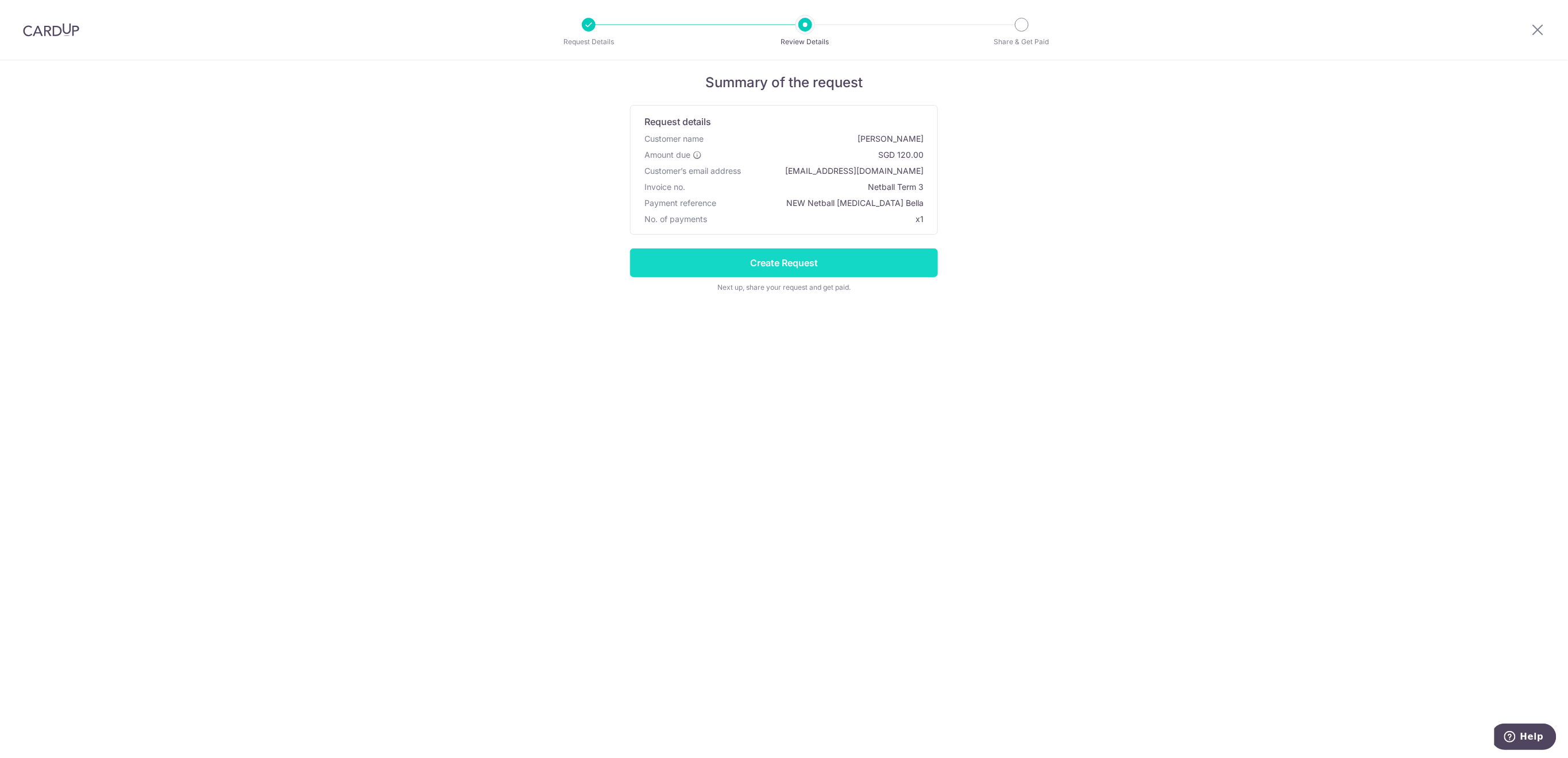
click at [880, 265] on input "Create Request" at bounding box center [784, 263] width 308 height 29
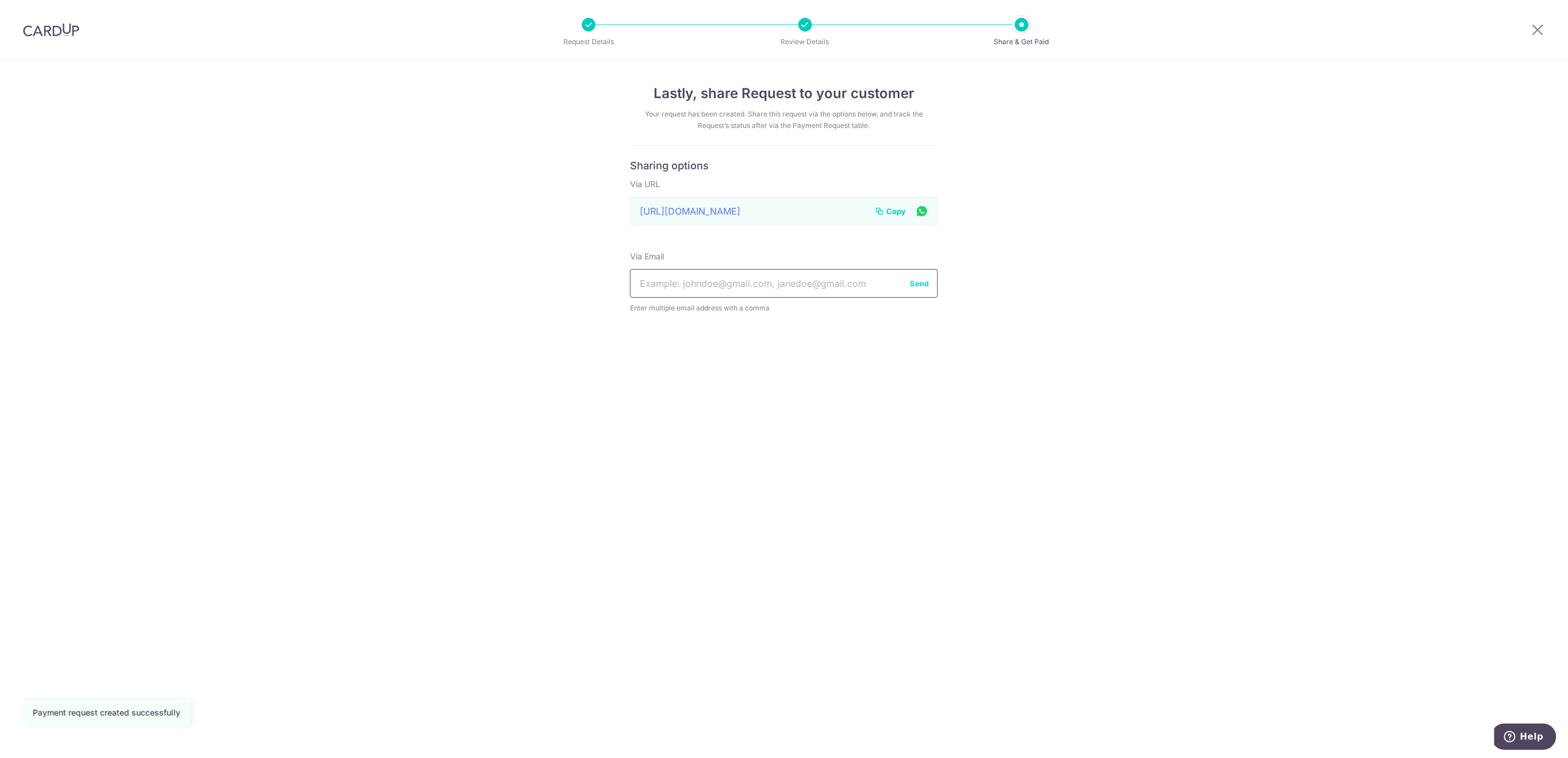
click at [833, 282] on input "text" at bounding box center [784, 283] width 308 height 29
paste input "[EMAIL_ADDRESS][DOMAIN_NAME]"
type input "[EMAIL_ADDRESS][DOMAIN_NAME]"
click at [924, 279] on button "Send" at bounding box center [919, 283] width 19 height 12
click at [1533, 31] on icon at bounding box center [1538, 30] width 14 height 15
